Goal: Check status: Check status

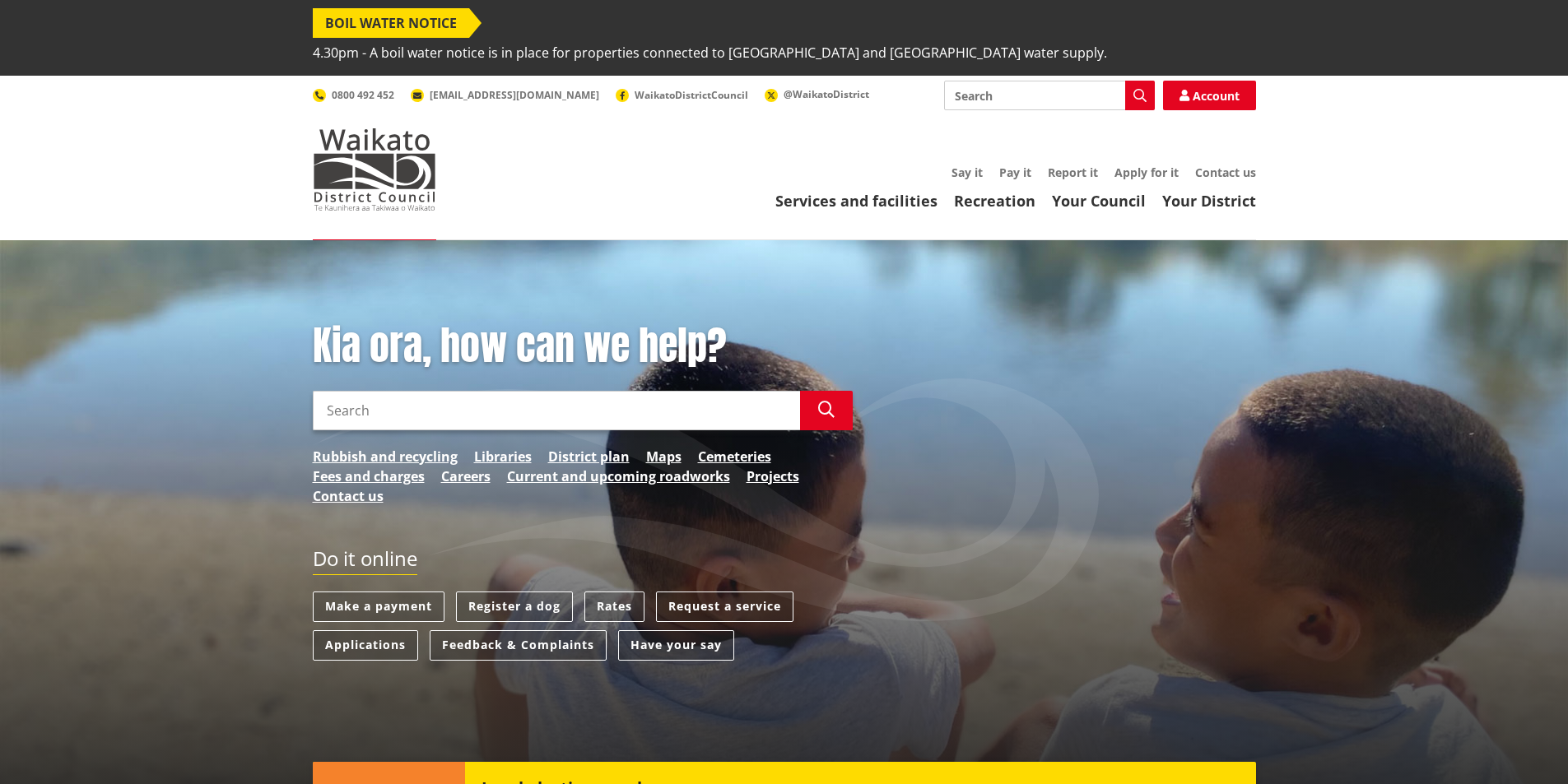
click at [402, 391] on input "Search" at bounding box center [557, 410] width 488 height 40
type input "building consent"
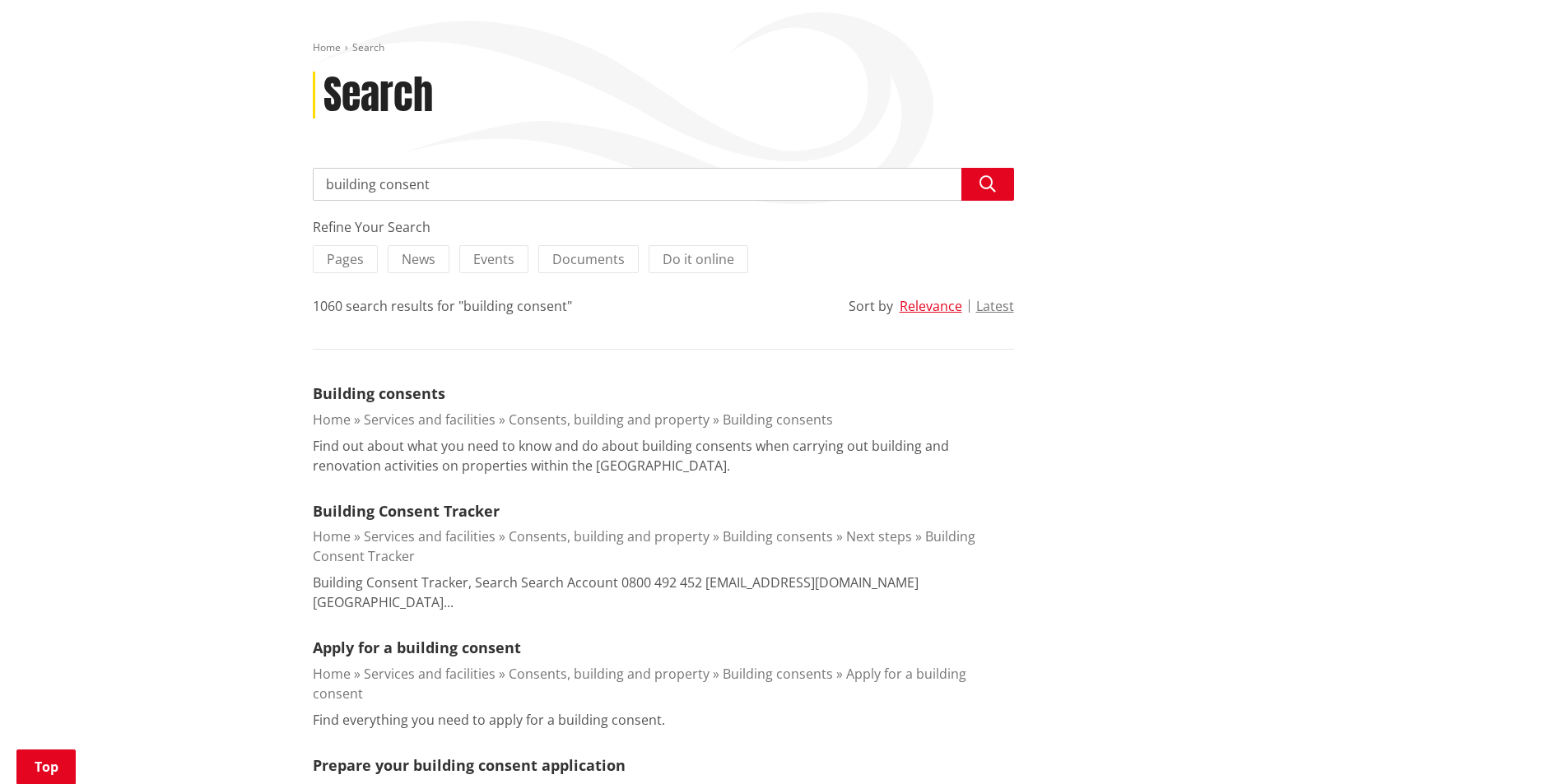
scroll to position [247, 0]
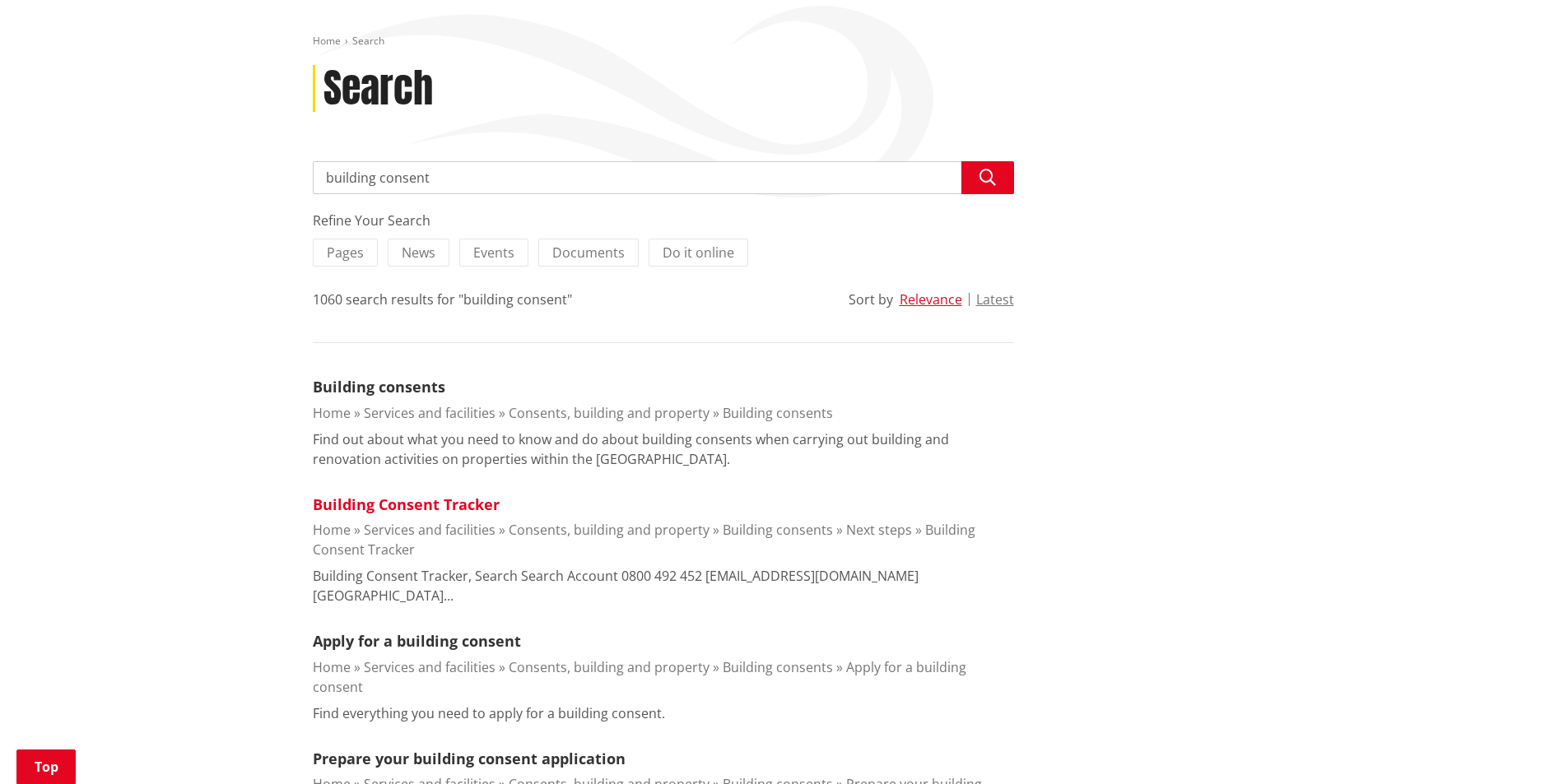
click at [430, 494] on link "Building Consent Tracker" at bounding box center [406, 504] width 187 height 19
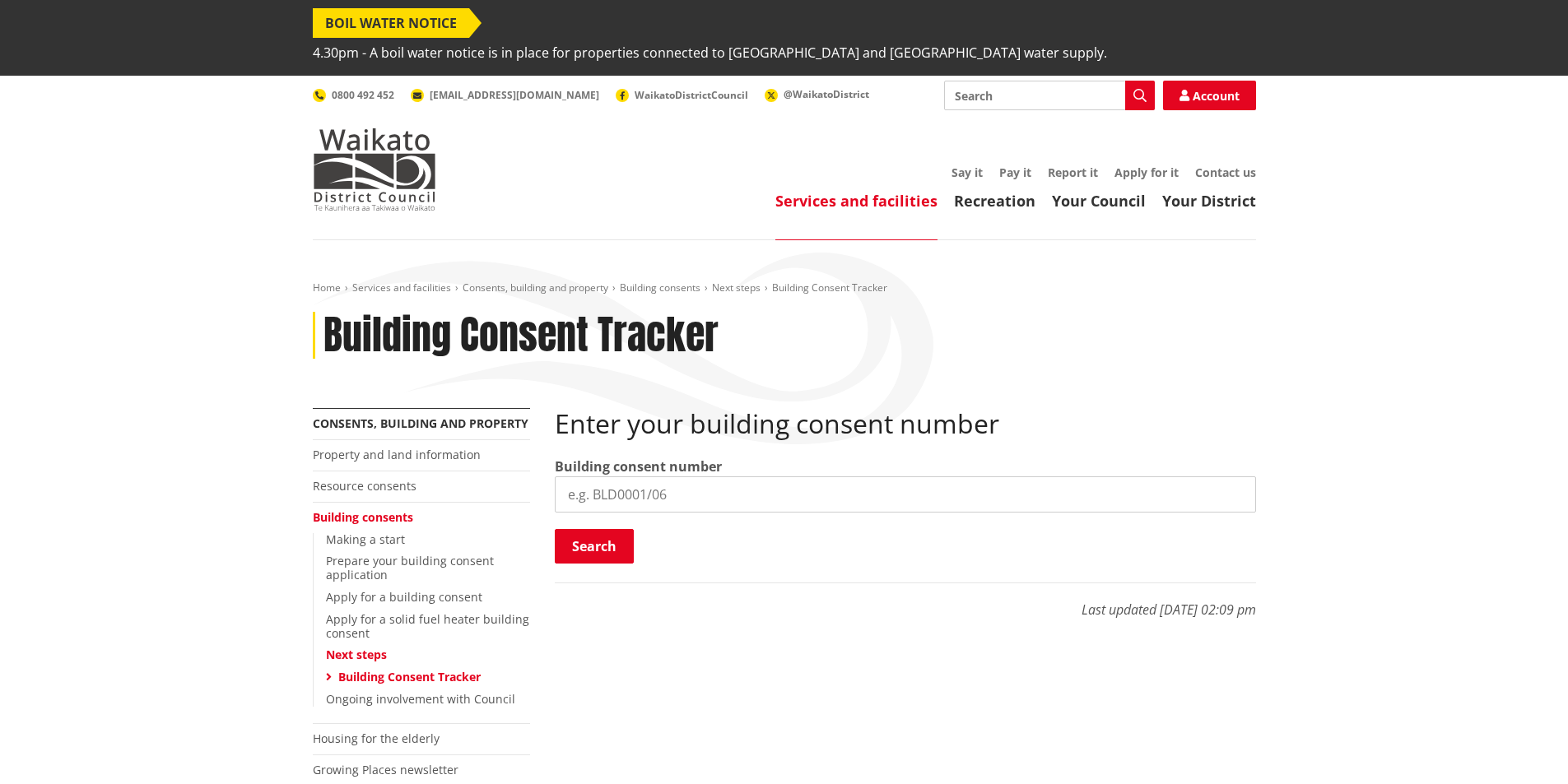
click at [617, 477] on input "search" at bounding box center [905, 494] width 701 height 36
type input "BLD0340/26"
click at [617, 529] on button "Search" at bounding box center [594, 547] width 79 height 35
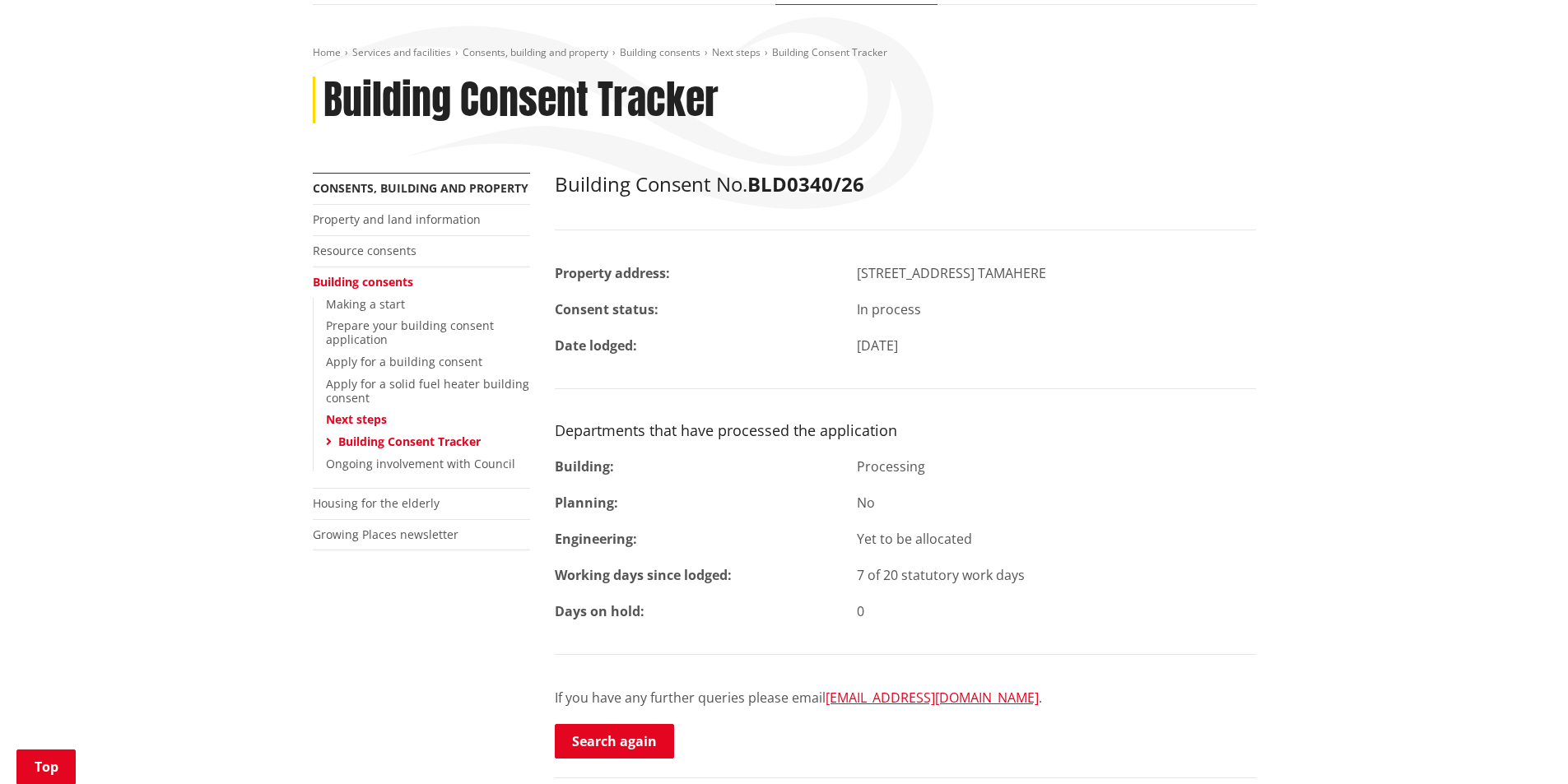
scroll to position [247, 0]
